Goal: Task Accomplishment & Management: Use online tool/utility

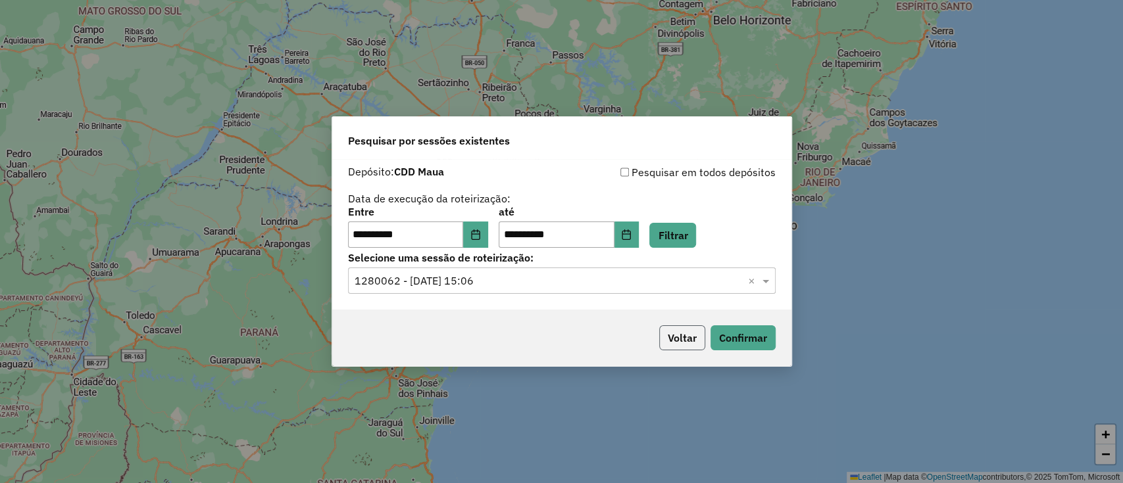
click at [673, 328] on button "Voltar" at bounding box center [682, 338] width 46 height 25
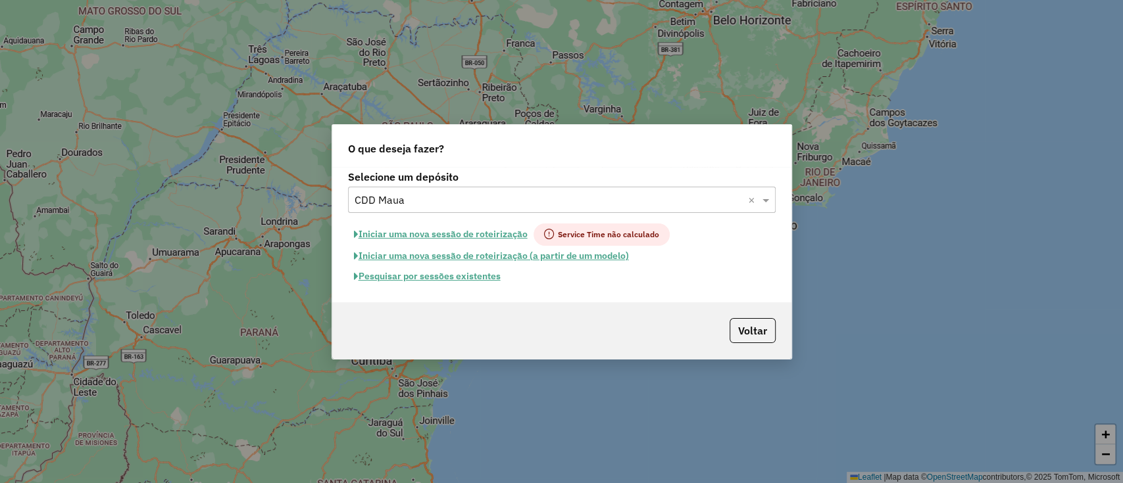
click at [418, 261] on button "Iniciar uma nova sessão de roteirização (a partir de um modelo)" at bounding box center [491, 256] width 287 height 20
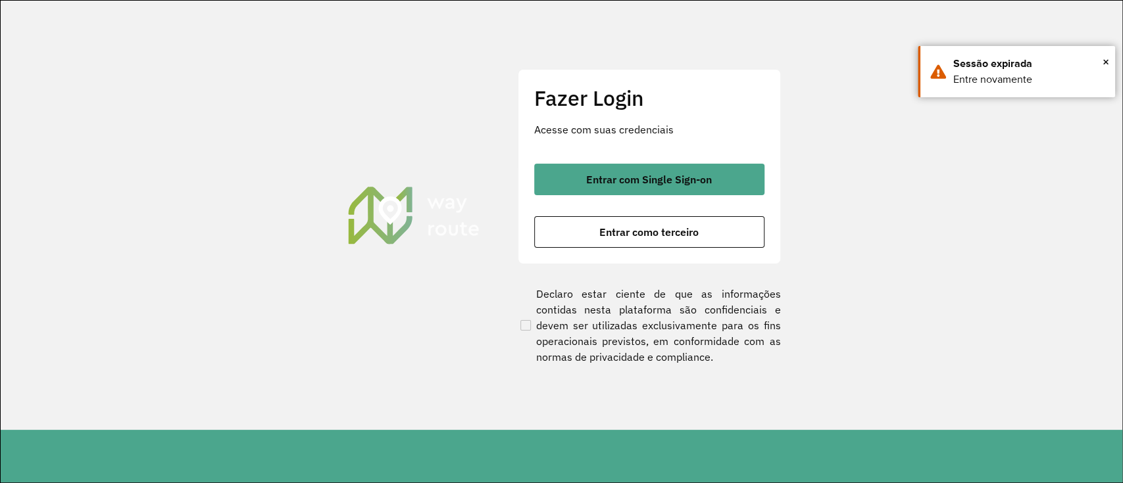
click at [589, 195] on div "Entrar com Single Sign-on Entrar como terceiro" at bounding box center [649, 206] width 230 height 84
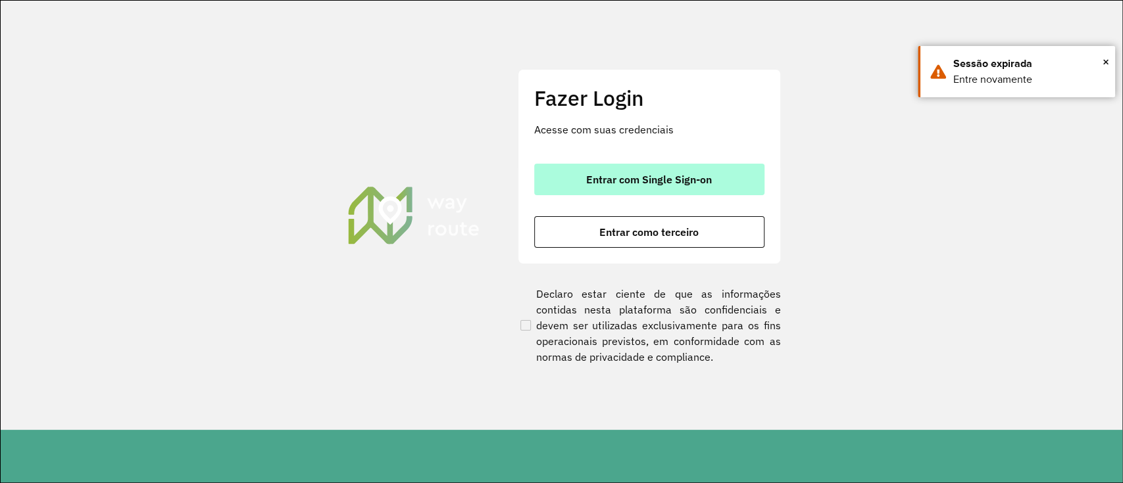
click at [593, 170] on button "Entrar com Single Sign-on" at bounding box center [649, 180] width 230 height 32
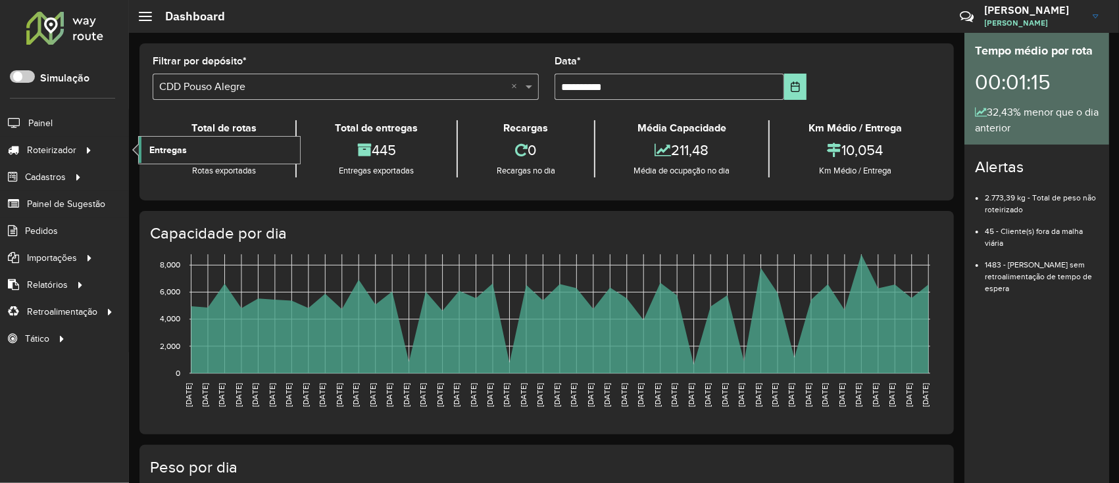
click at [197, 160] on link "Entregas" at bounding box center [219, 150] width 161 height 26
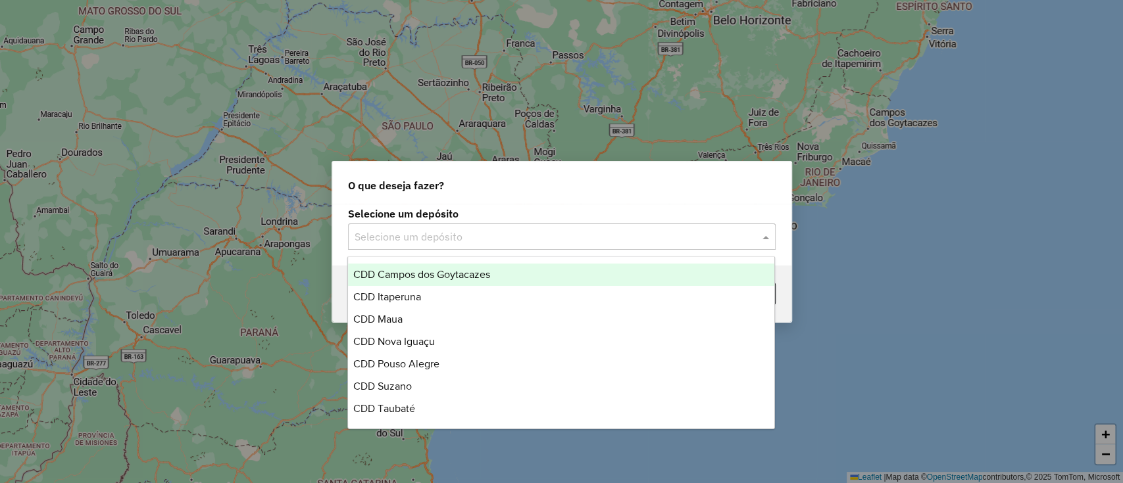
click at [421, 234] on input "text" at bounding box center [549, 238] width 388 height 16
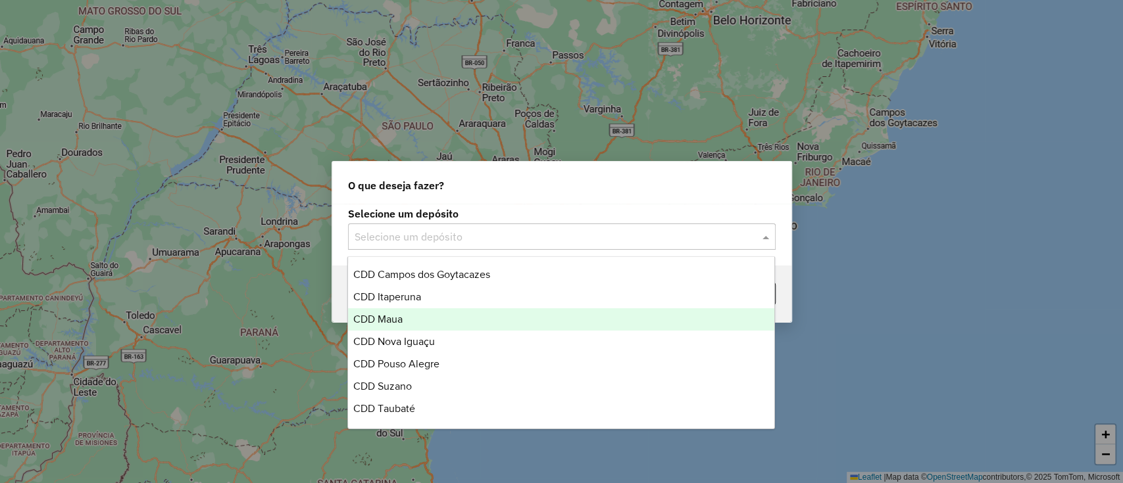
click at [437, 316] on div "CDD Maua" at bounding box center [561, 319] width 426 height 22
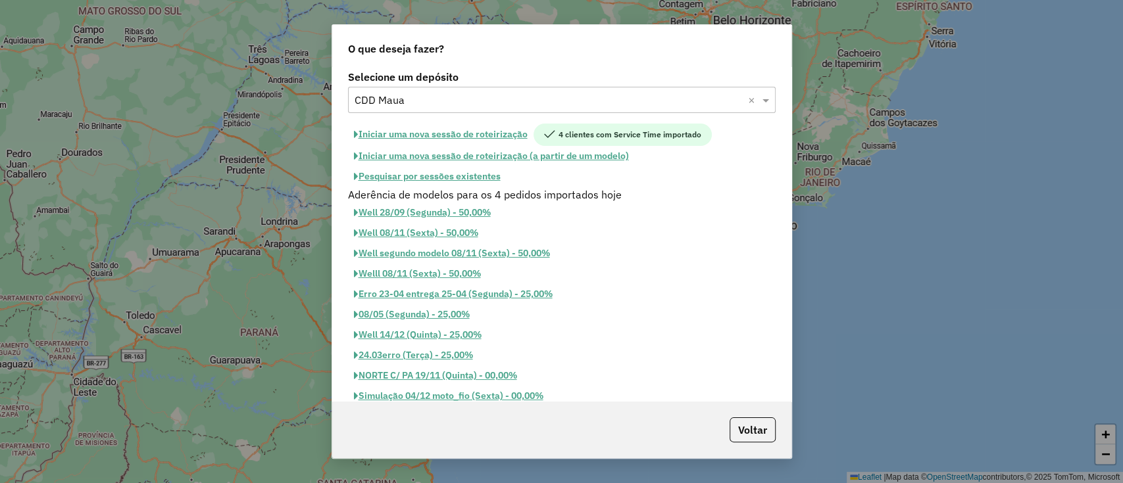
click at [481, 134] on button "Iniciar uma nova sessão de roteirização" at bounding box center [440, 135] width 185 height 22
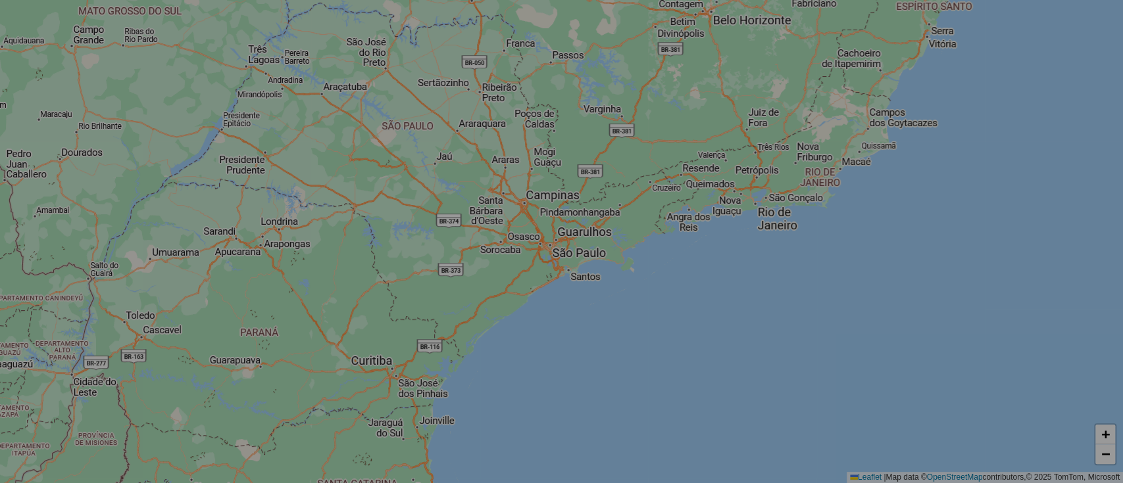
select select "*"
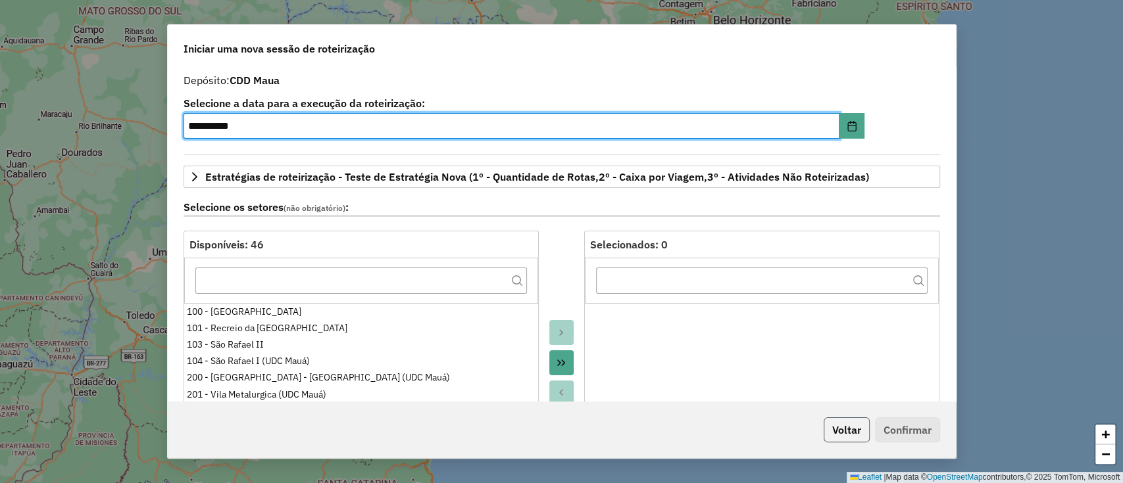
click at [845, 424] on button "Voltar" at bounding box center [847, 430] width 46 height 25
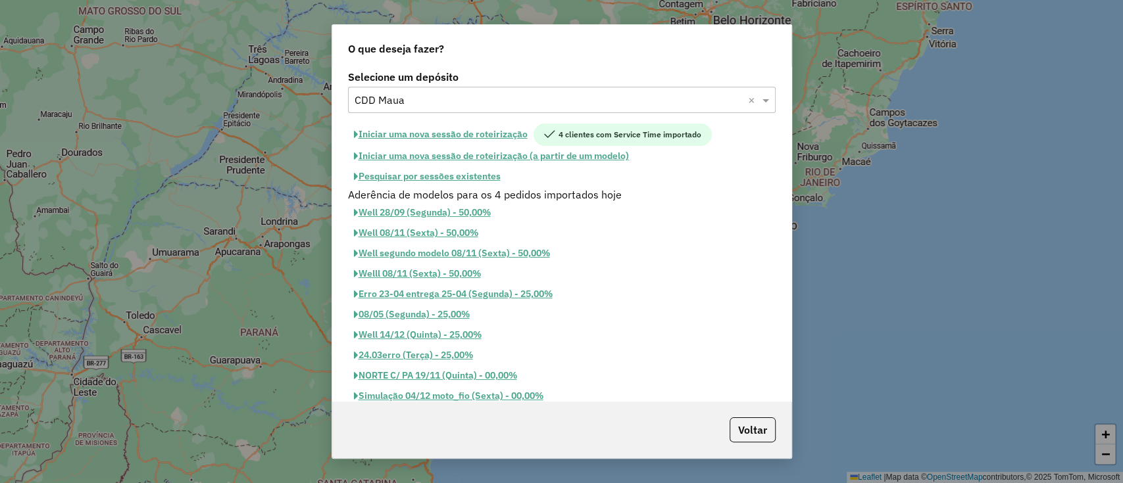
click at [453, 171] on button "Pesquisar por sessões existentes" at bounding box center [427, 176] width 159 height 20
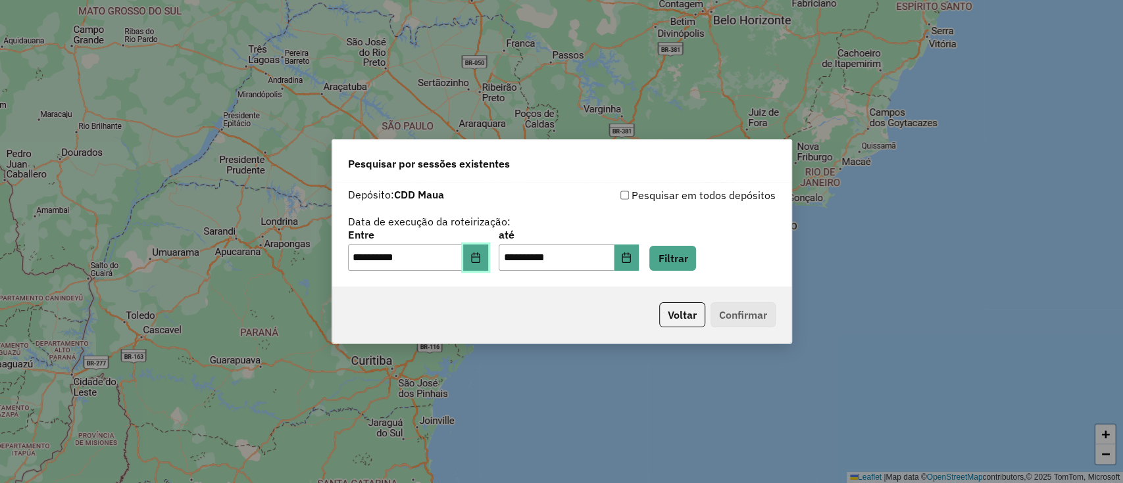
click at [485, 251] on button "Choose Date" at bounding box center [475, 258] width 25 height 26
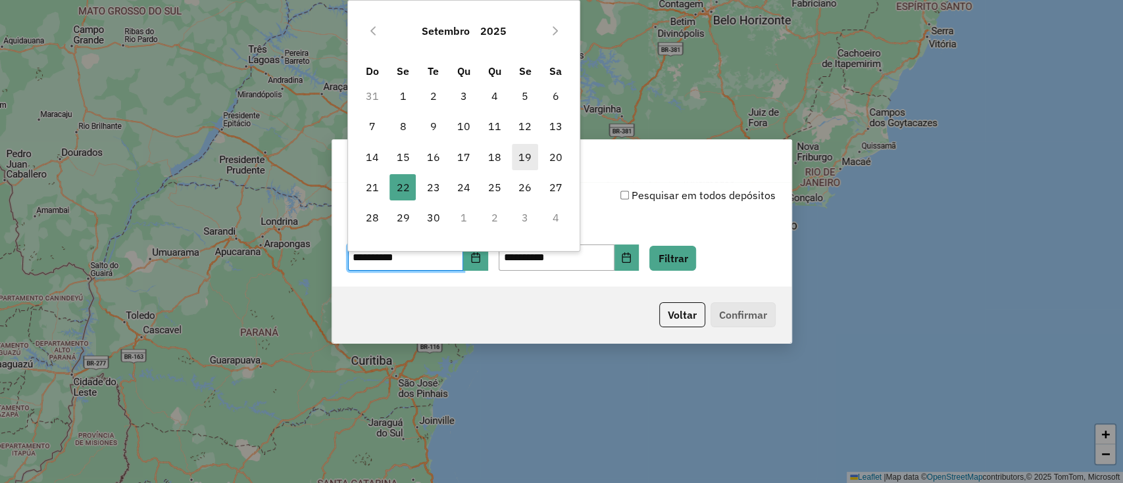
click at [520, 159] on span "19" at bounding box center [525, 157] width 26 height 26
type input "**********"
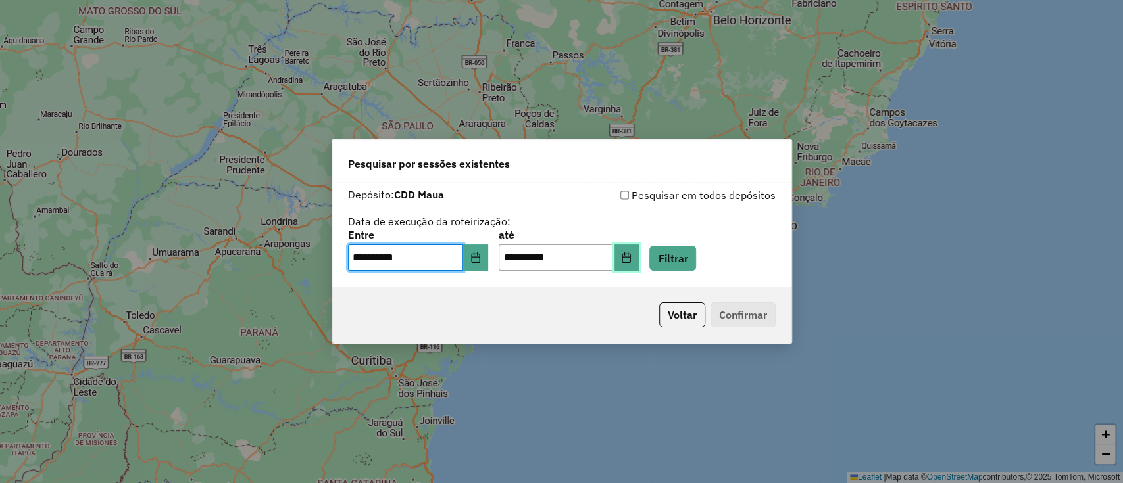
click at [639, 249] on button "Choose Date" at bounding box center [626, 258] width 25 height 26
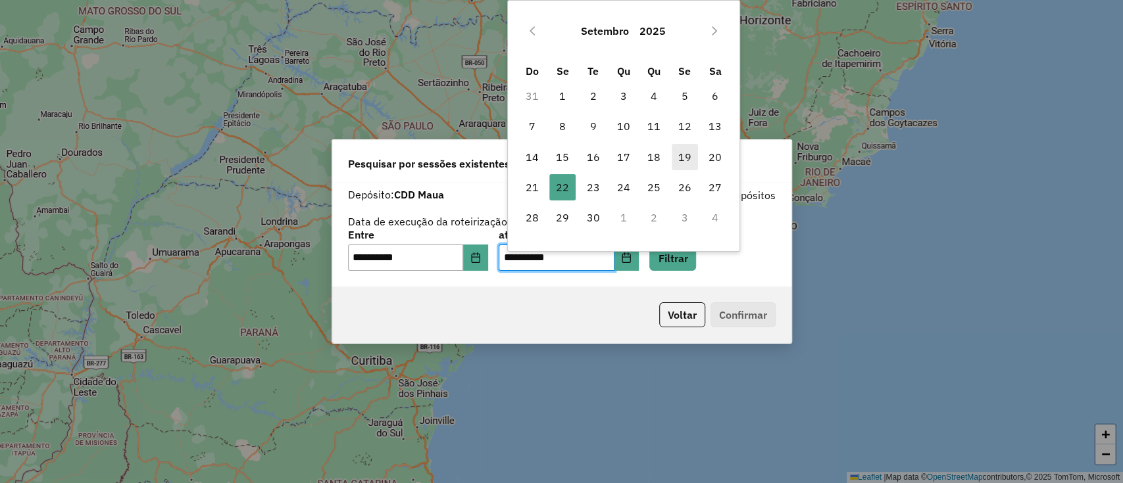
click at [687, 157] on span "19" at bounding box center [685, 157] width 26 height 26
type input "**********"
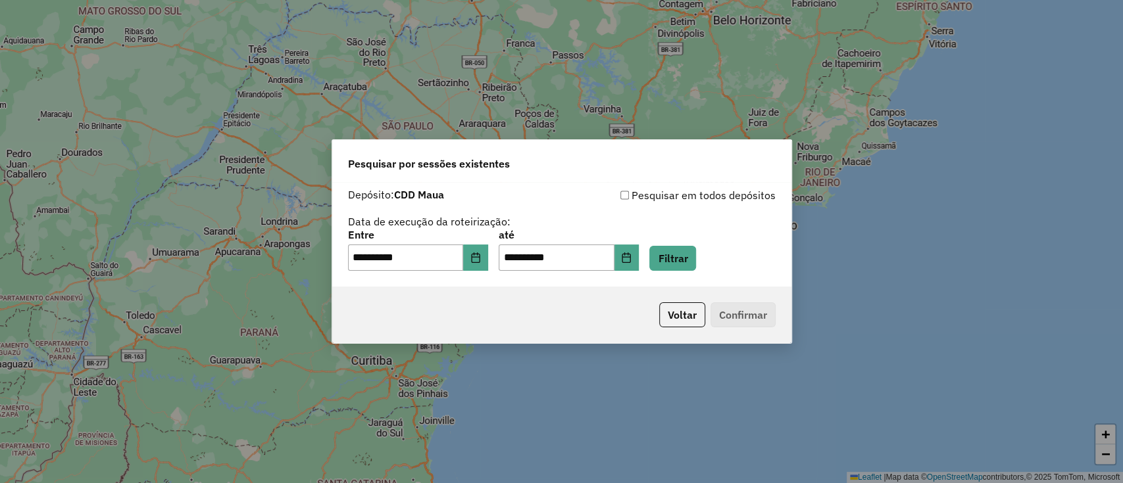
click at [690, 274] on div "**********" at bounding box center [561, 234] width 459 height 105
click at [691, 266] on button "Filtrar" at bounding box center [672, 258] width 47 height 25
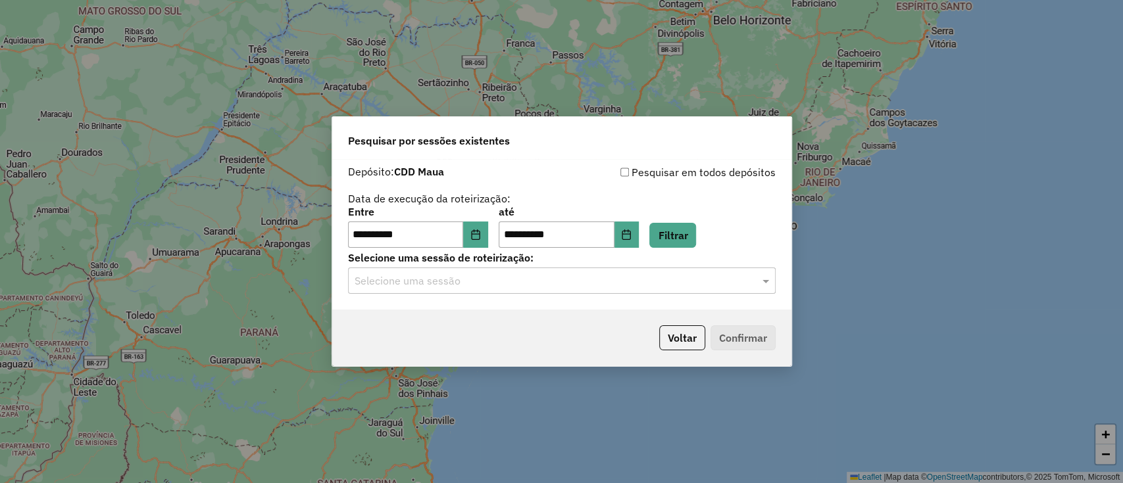
click at [631, 297] on div "**********" at bounding box center [561, 234] width 459 height 151
click at [630, 289] on div "Selecione uma sessão" at bounding box center [562, 281] width 428 height 26
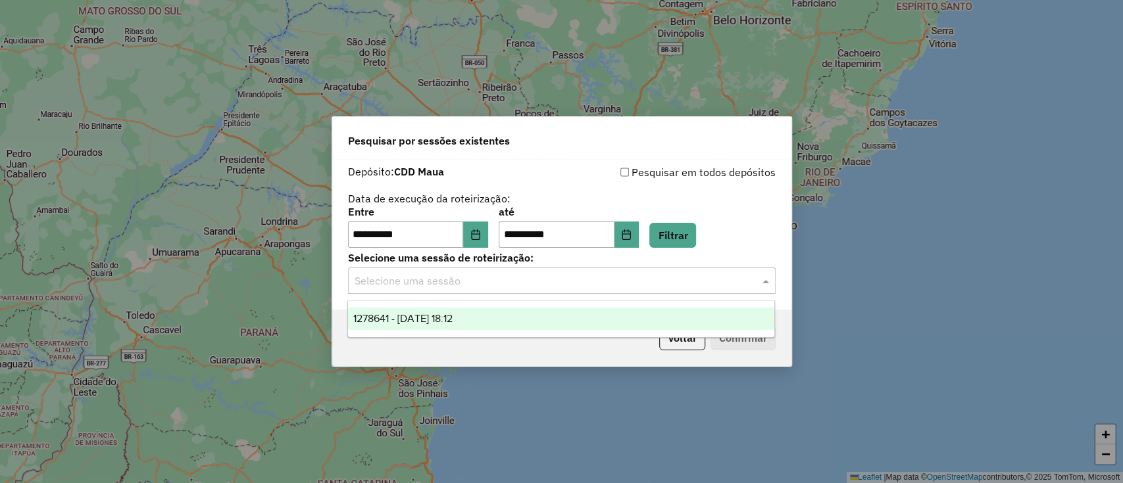
click at [617, 309] on div "1278641 - 19/09/2025 18:12" at bounding box center [561, 319] width 426 height 22
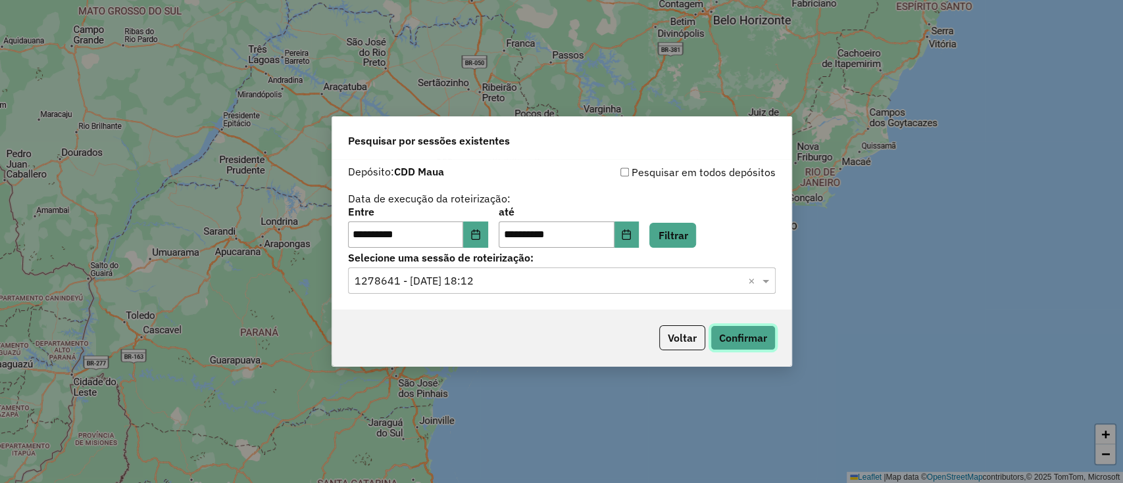
click at [734, 330] on button "Confirmar" at bounding box center [742, 338] width 65 height 25
click at [706, 353] on div "Voltar Confirmar" at bounding box center [561, 338] width 459 height 57
click at [688, 345] on button "Voltar" at bounding box center [682, 338] width 46 height 25
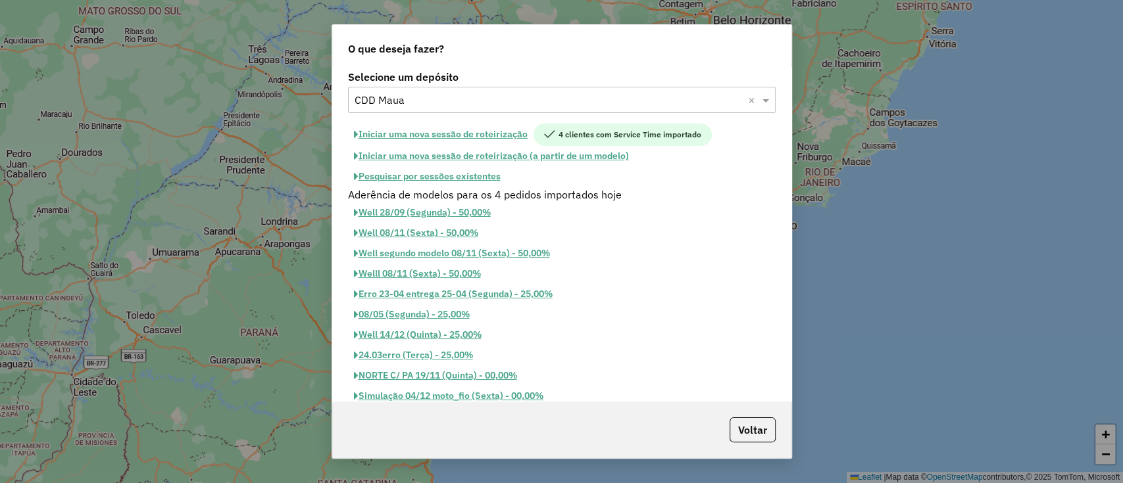
click at [447, 189] on div "Aderência de modelos para os 4 pedidos importados hoje" at bounding box center [561, 195] width 443 height 16
click at [447, 182] on button "Pesquisar por sessões existentes" at bounding box center [427, 176] width 159 height 20
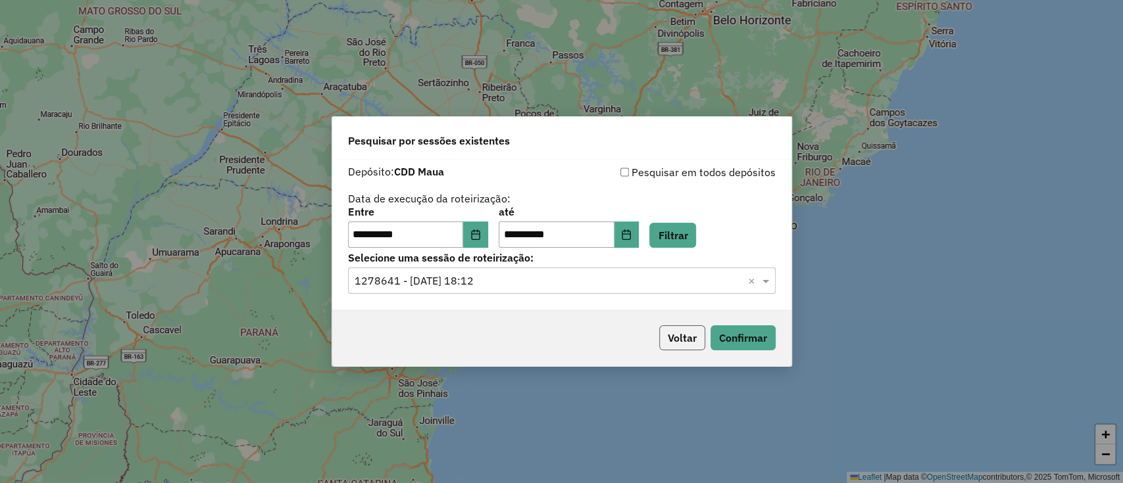
click at [690, 345] on button "Voltar" at bounding box center [682, 338] width 46 height 25
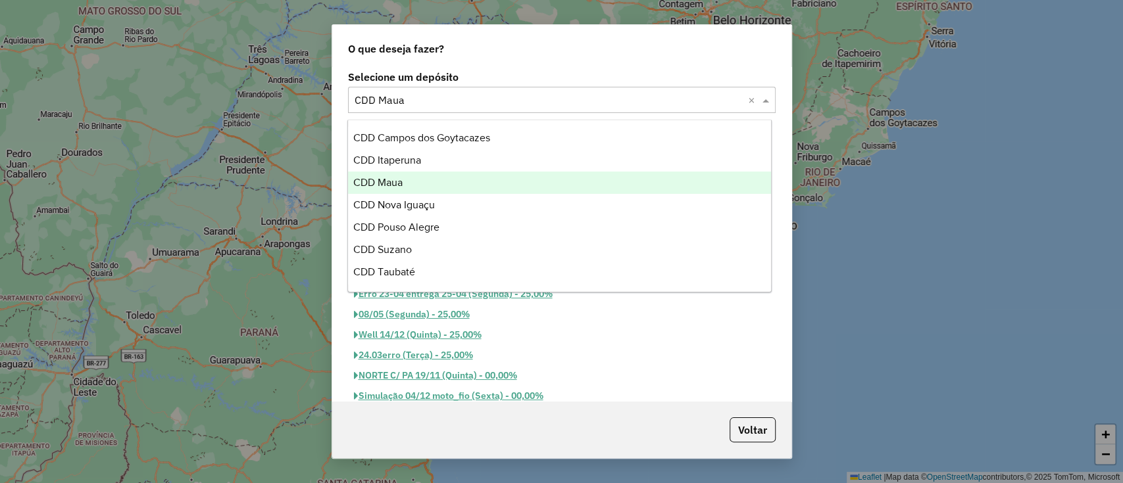
click at [449, 97] on input "text" at bounding box center [549, 101] width 388 height 16
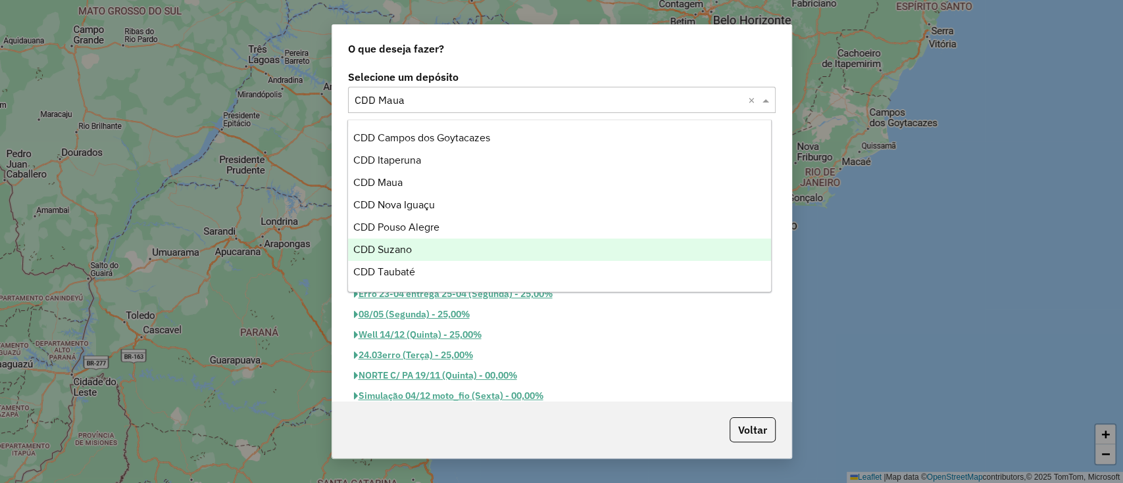
click at [439, 240] on div "CDD Suzano" at bounding box center [559, 250] width 423 height 22
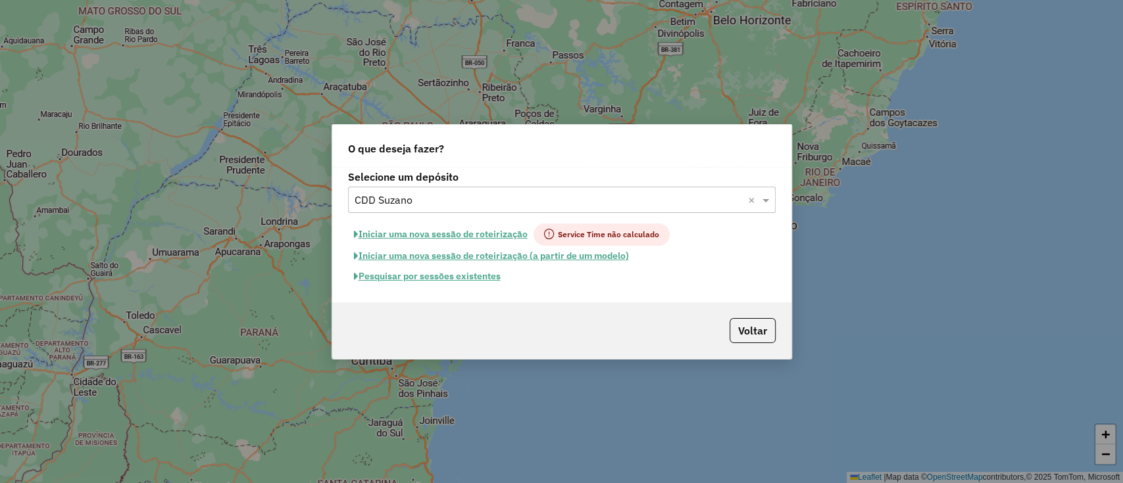
click at [470, 270] on button "Pesquisar por sessões existentes" at bounding box center [427, 276] width 159 height 20
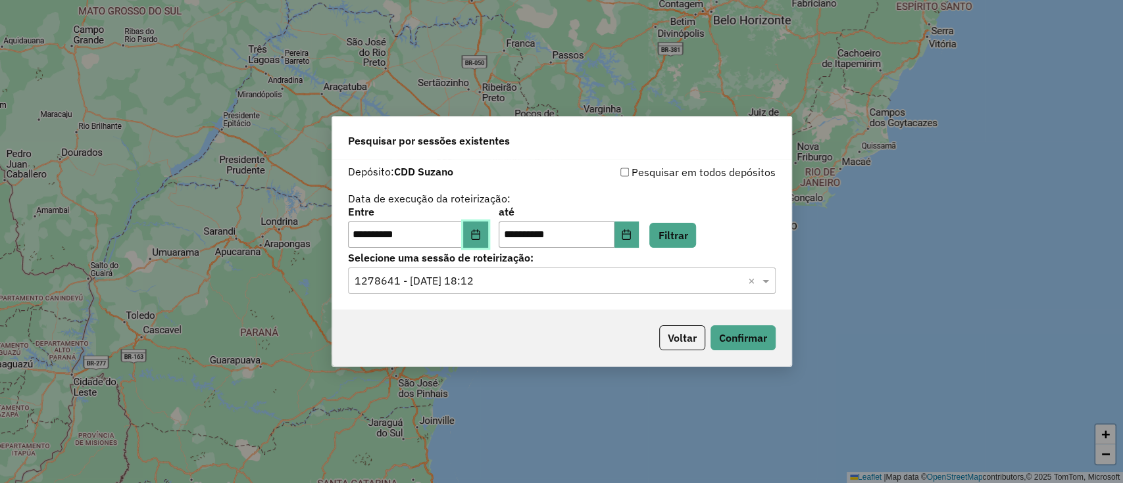
click at [478, 229] on button "Choose Date" at bounding box center [475, 235] width 25 height 26
click at [632, 147] on div "Pesquisar por sessões existentes" at bounding box center [561, 138] width 459 height 42
click at [696, 235] on button "Filtrar" at bounding box center [672, 235] width 47 height 25
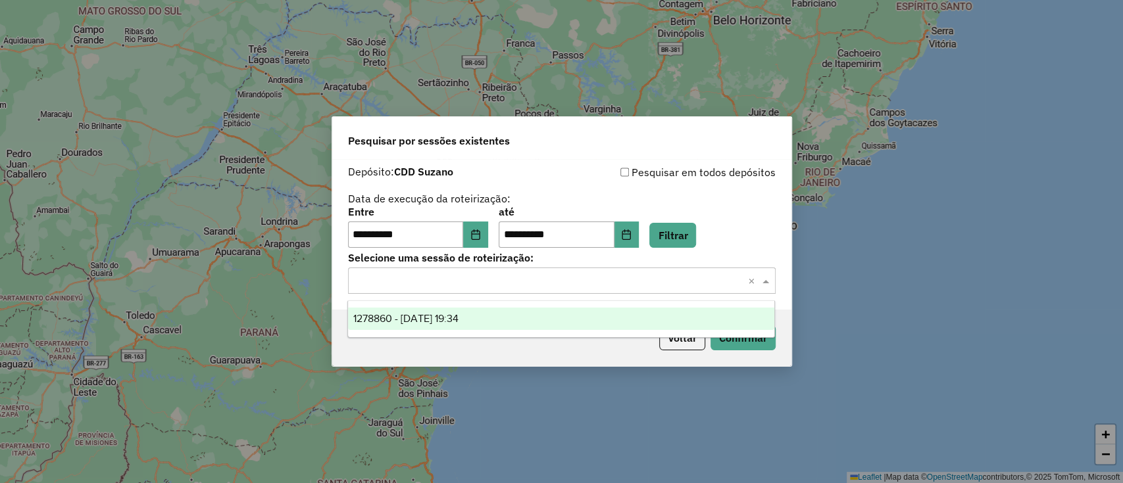
click at [568, 284] on input "text" at bounding box center [549, 282] width 388 height 16
click at [566, 316] on div "1278860 - 19/09/2025 19:34" at bounding box center [561, 319] width 426 height 22
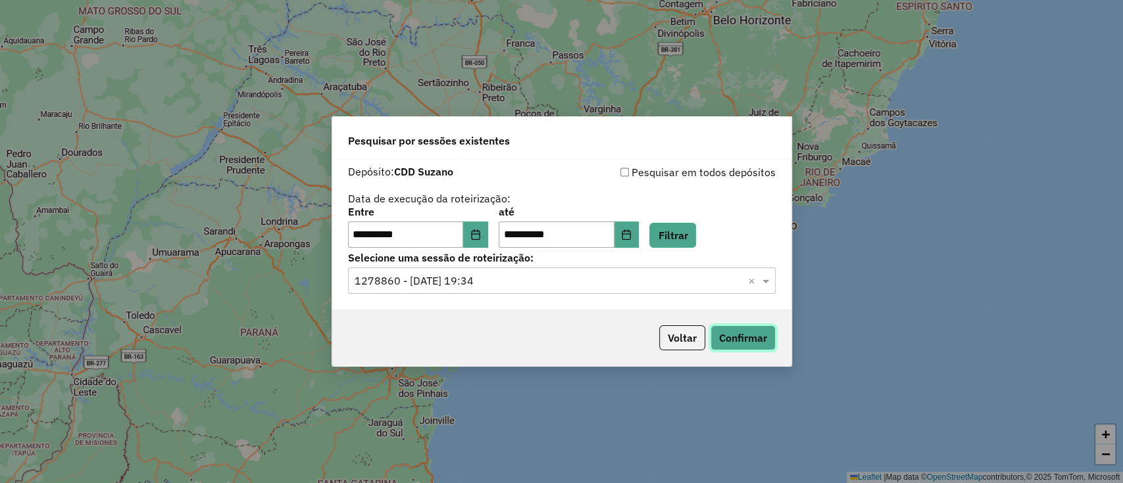
click at [773, 349] on button "Confirmar" at bounding box center [742, 338] width 65 height 25
click at [488, 240] on button "Choose Date" at bounding box center [475, 235] width 25 height 26
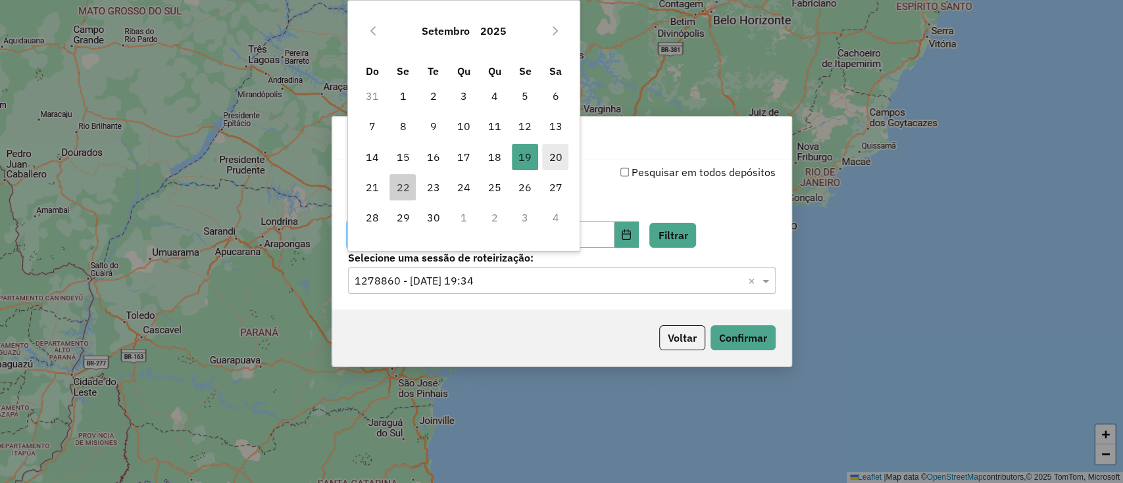
click at [549, 159] on span "20" at bounding box center [555, 157] width 26 height 26
type input "**********"
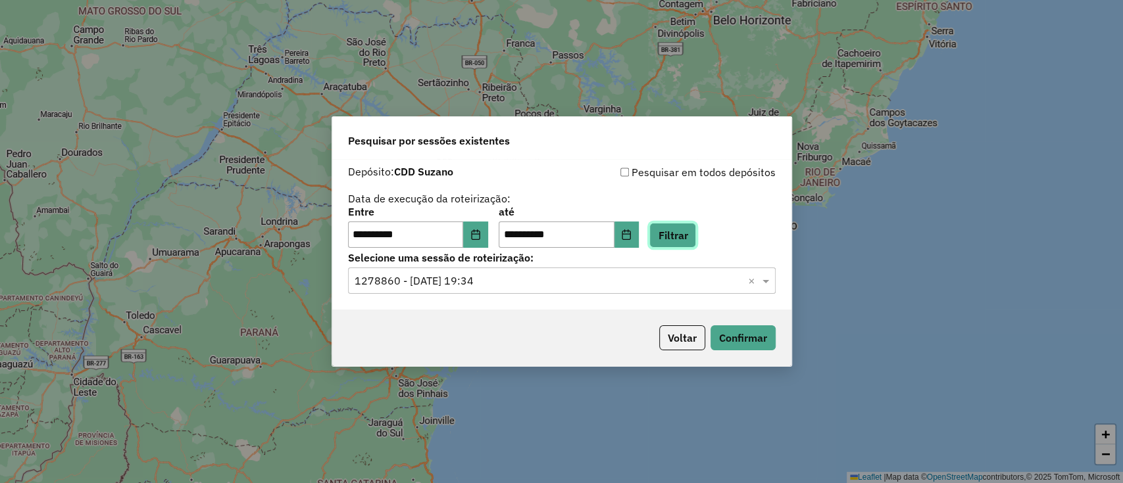
click at [688, 237] on button "Filtrar" at bounding box center [672, 235] width 47 height 25
click at [558, 287] on input "text" at bounding box center [549, 282] width 388 height 16
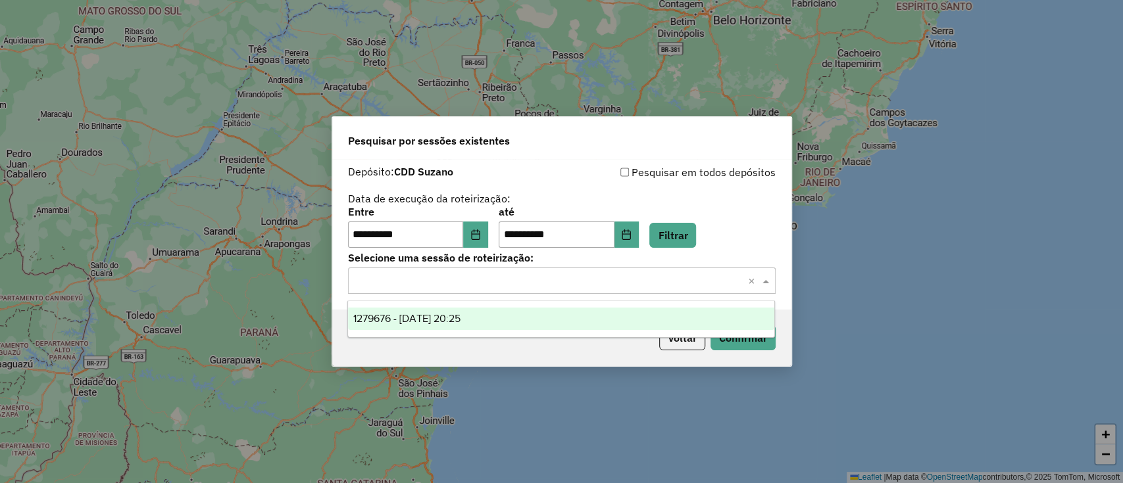
click at [556, 314] on div "1279676 - 20/09/2025 20:25" at bounding box center [561, 319] width 426 height 22
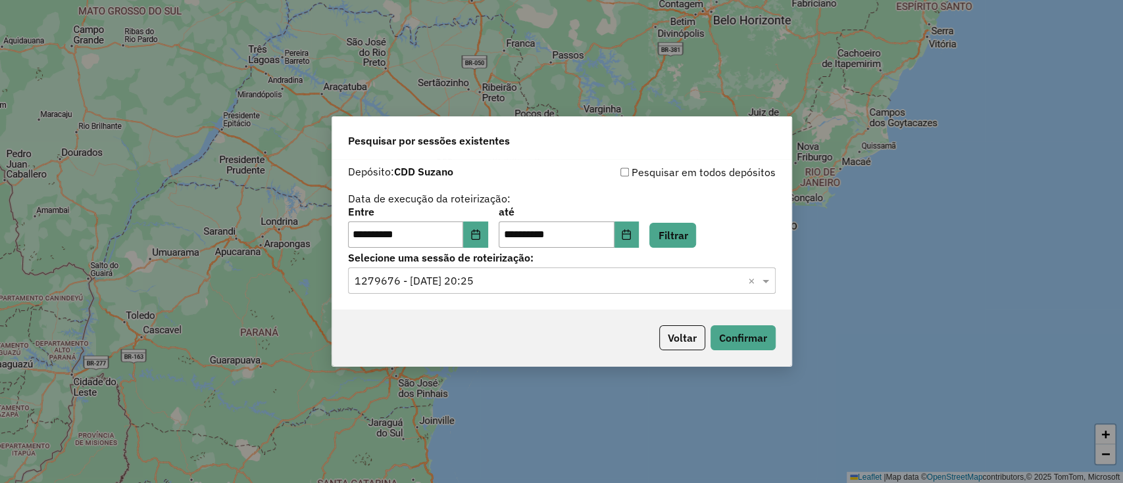
click at [779, 340] on div "Voltar Confirmar" at bounding box center [561, 338] width 459 height 57
click at [756, 329] on button "Confirmar" at bounding box center [742, 338] width 65 height 25
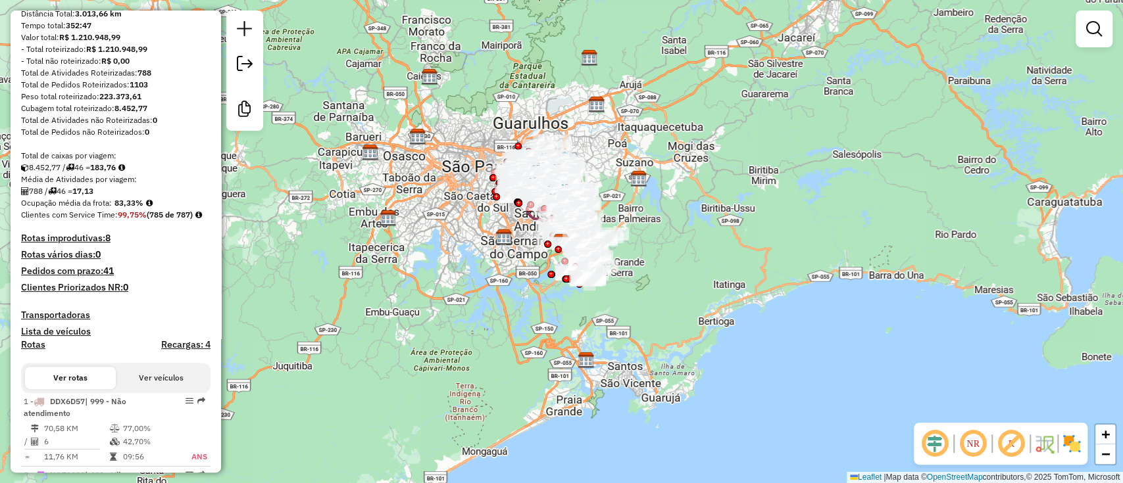
scroll to position [87, 0]
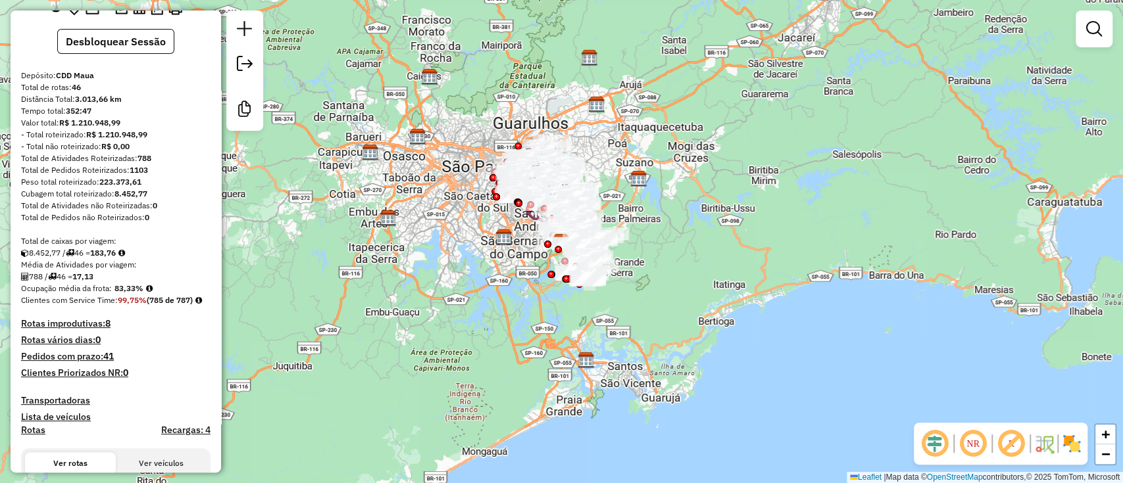
click at [927, 453] on em at bounding box center [935, 444] width 32 height 32
click at [1011, 443] on em at bounding box center [1011, 444] width 32 height 32
click at [1072, 444] on img at bounding box center [1071, 443] width 21 height 21
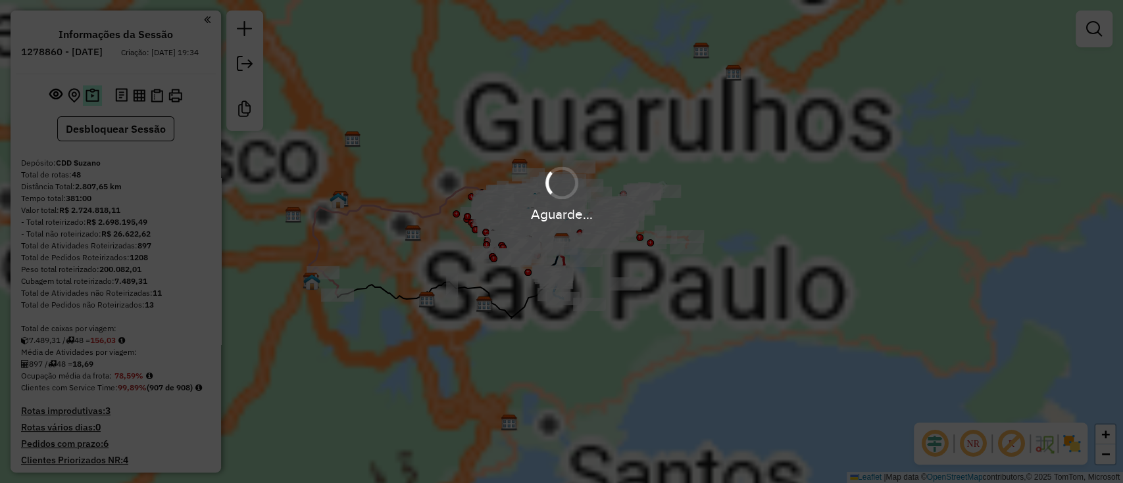
click at [98, 104] on button at bounding box center [92, 96] width 19 height 20
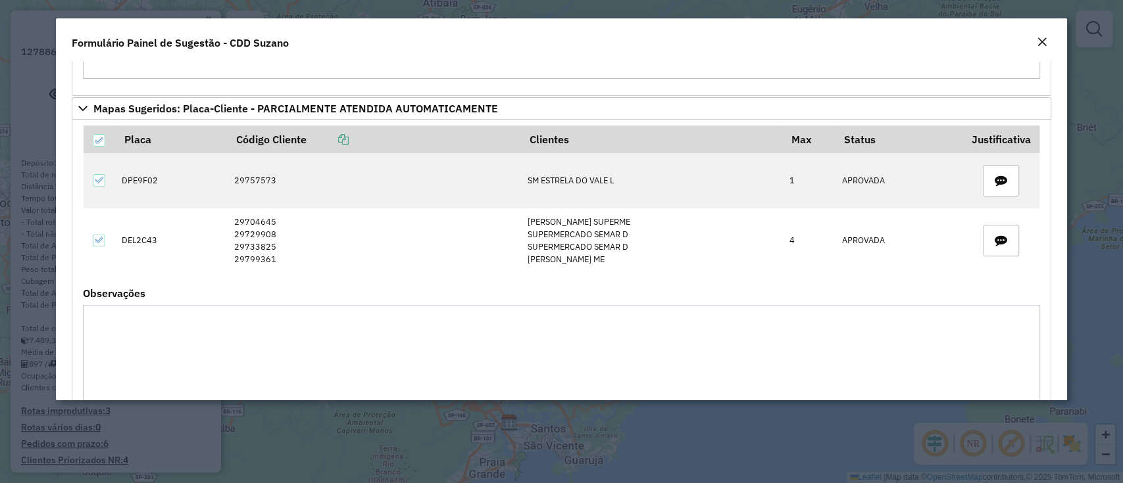
scroll to position [346, 0]
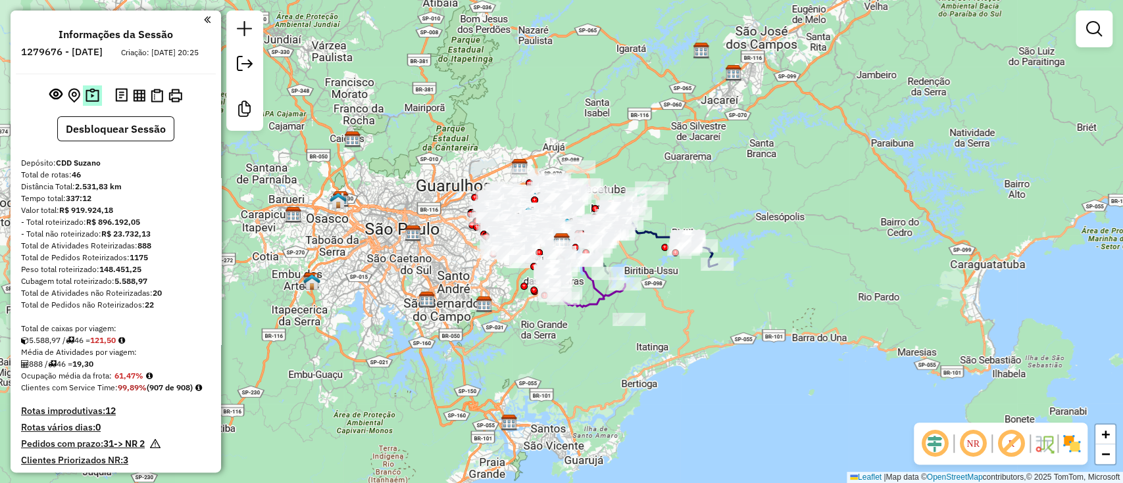
click at [86, 103] on img at bounding box center [93, 95] width 14 height 15
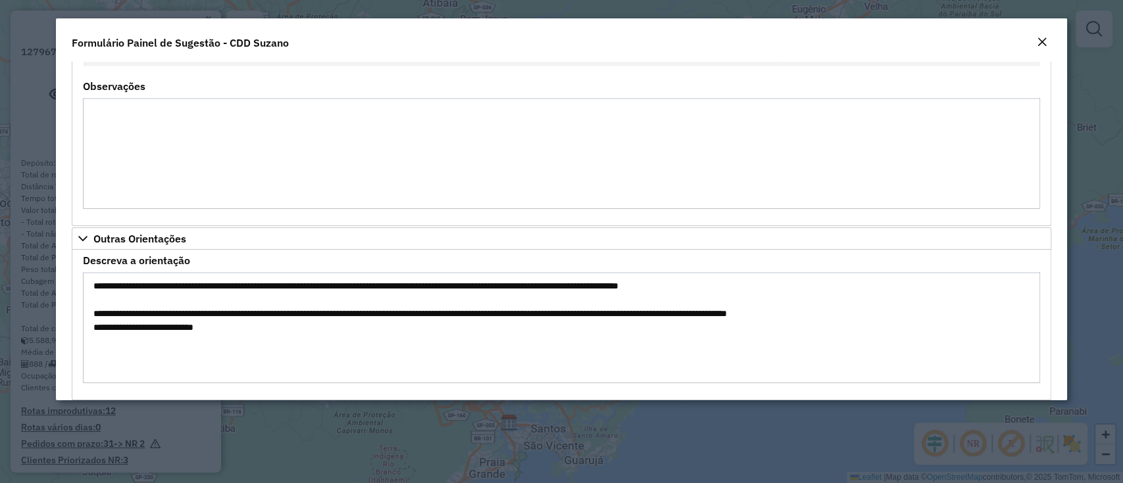
scroll to position [1125, 0]
